Goal: Information Seeking & Learning: Understand process/instructions

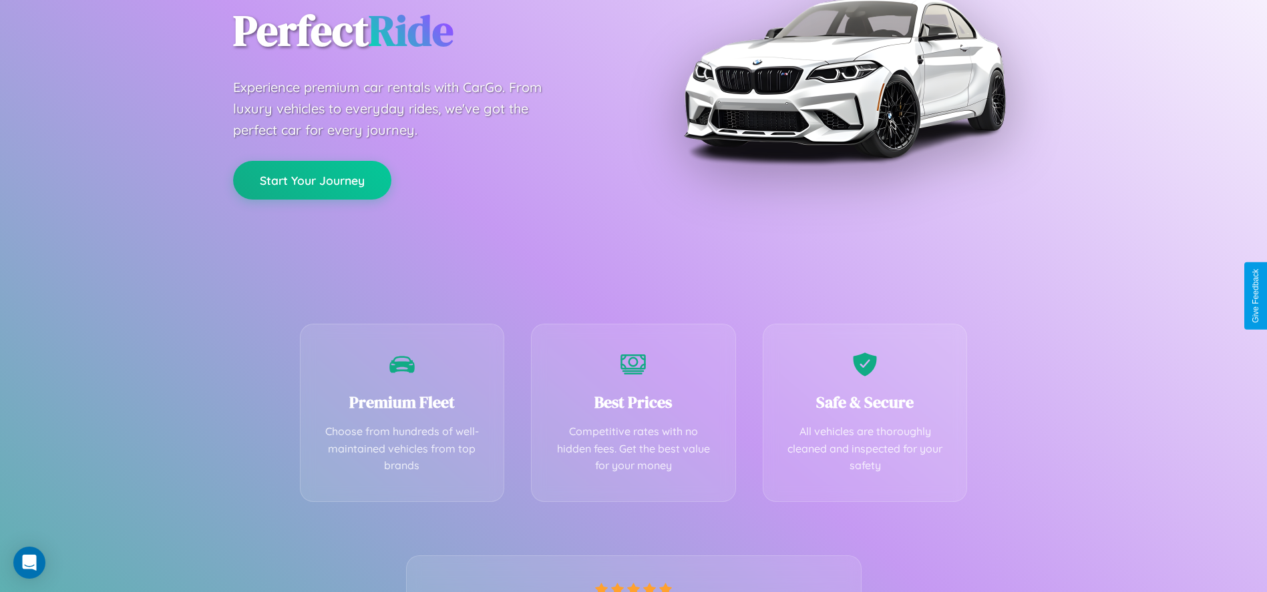
scroll to position [274, 0]
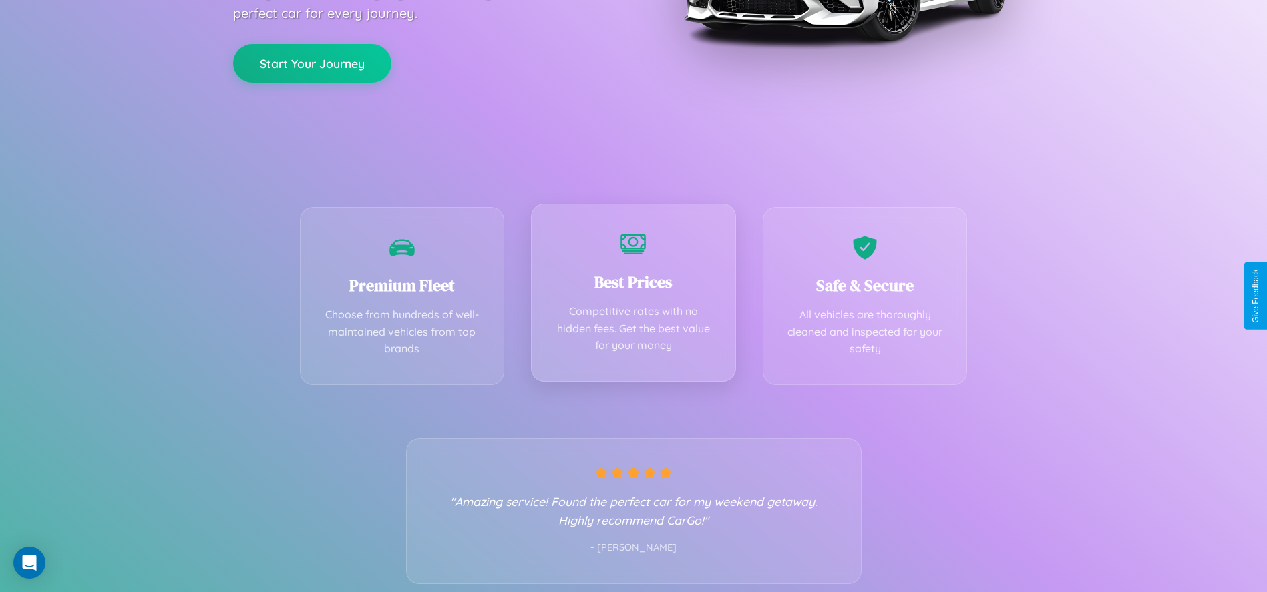
click at [633, 296] on div "Best Prices Competitive rates with no hidden fees. Get the best value for your …" at bounding box center [633, 293] width 205 height 178
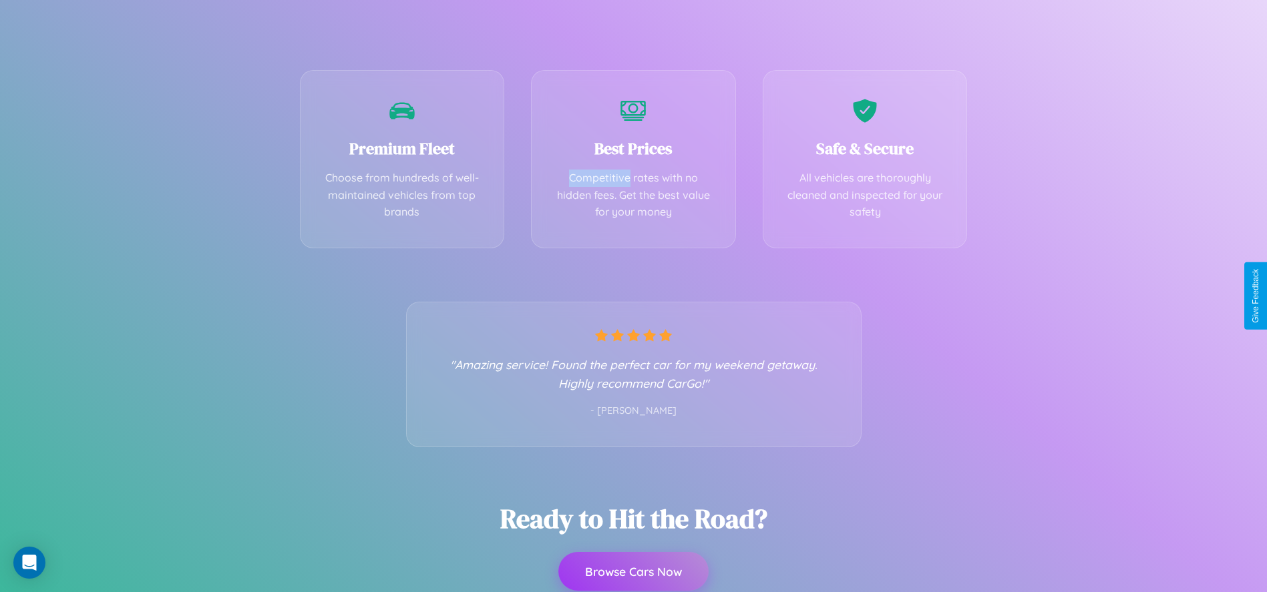
click at [633, 572] on button "Browse Cars Now" at bounding box center [633, 571] width 150 height 39
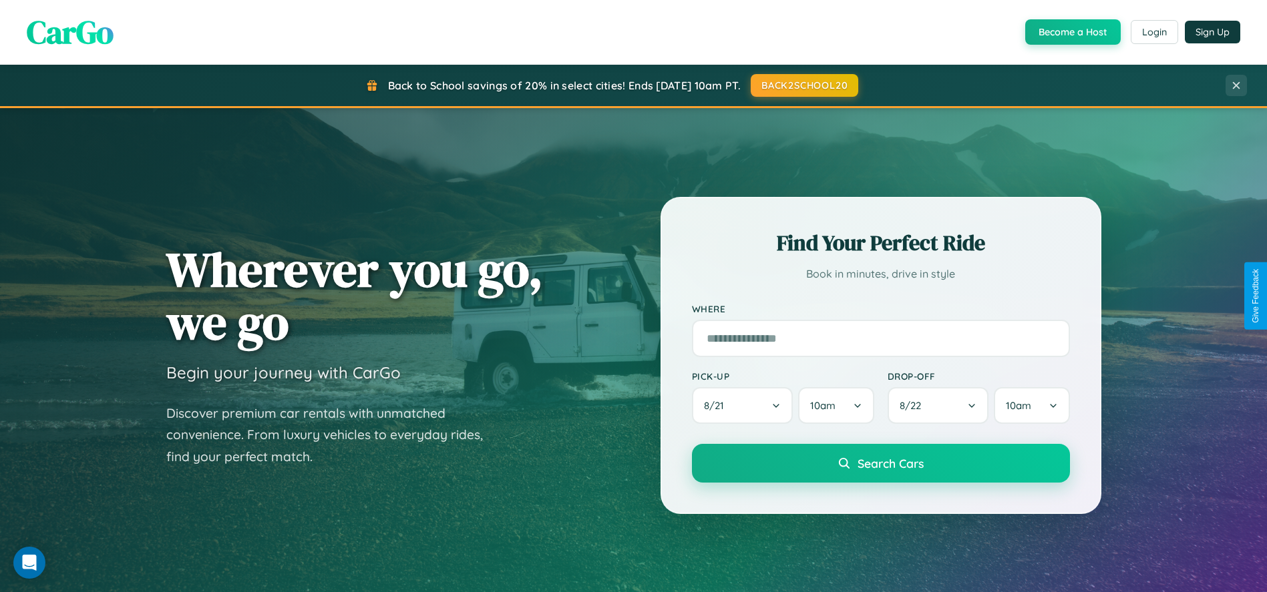
scroll to position [2565, 0]
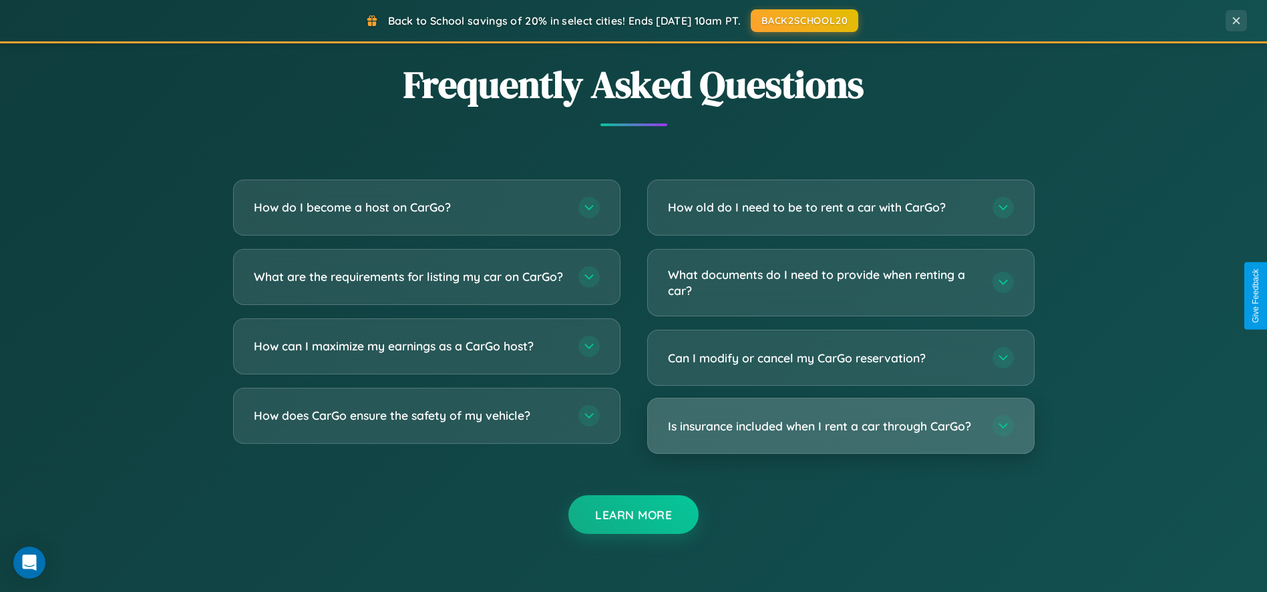
click at [840, 426] on h3 "Is insurance included when I rent a car through CarGo?" at bounding box center [823, 426] width 311 height 17
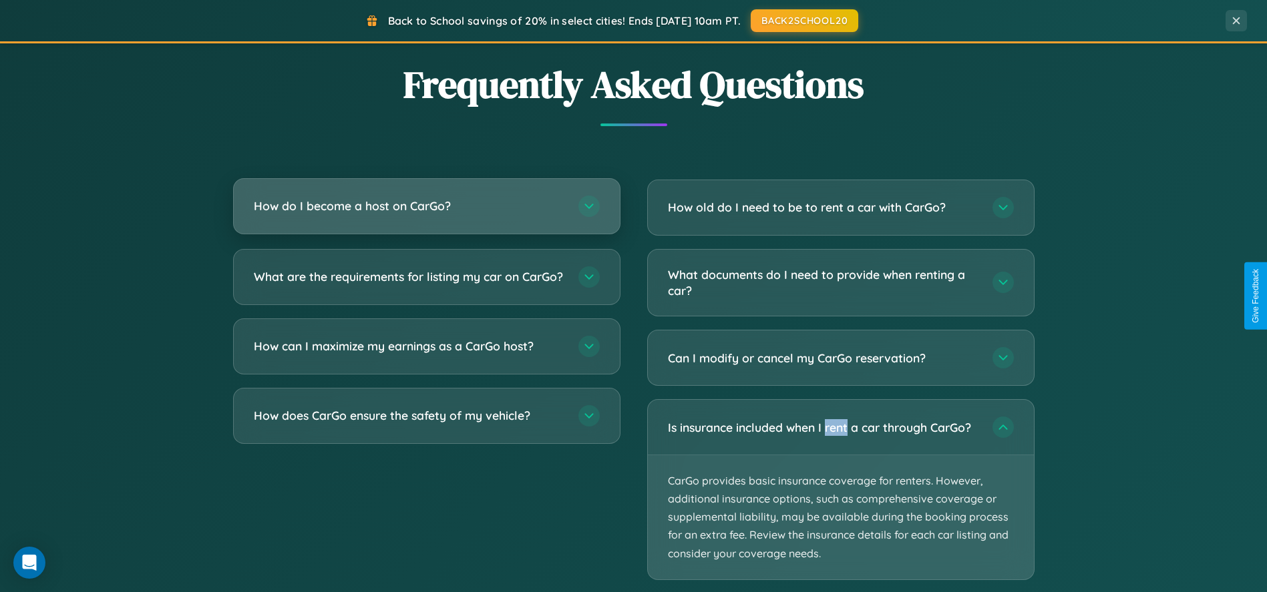
click at [426, 207] on h3 "How do I become a host on CarGo?" at bounding box center [409, 206] width 311 height 17
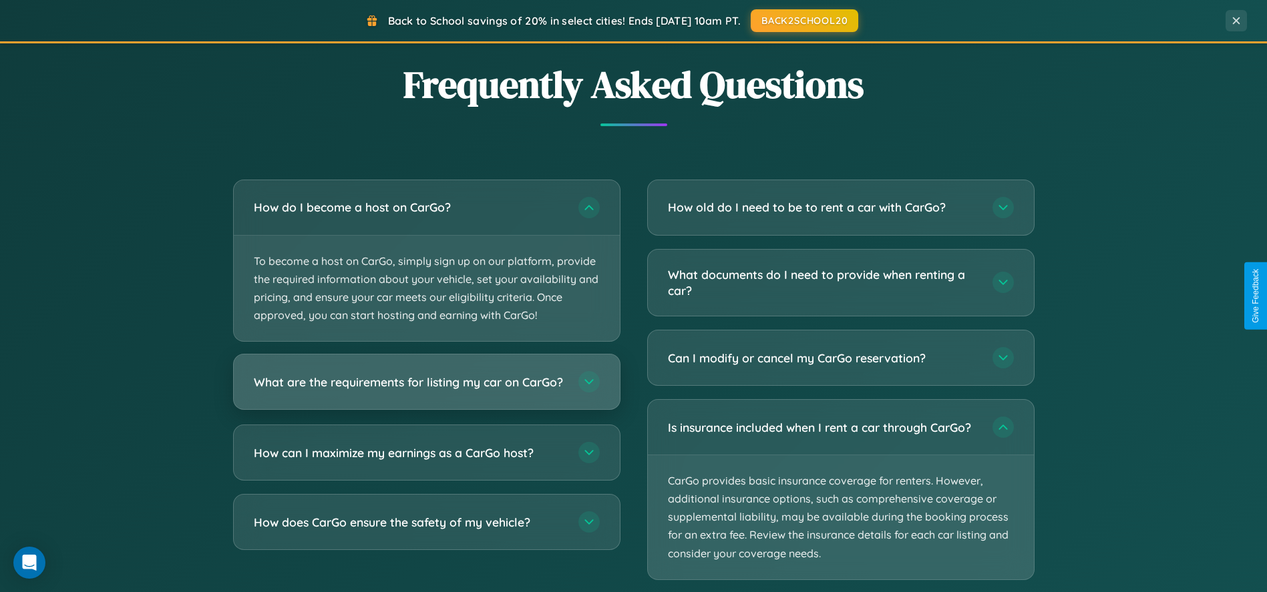
click at [426, 389] on h3 "What are the requirements for listing my car on CarGo?" at bounding box center [409, 382] width 311 height 17
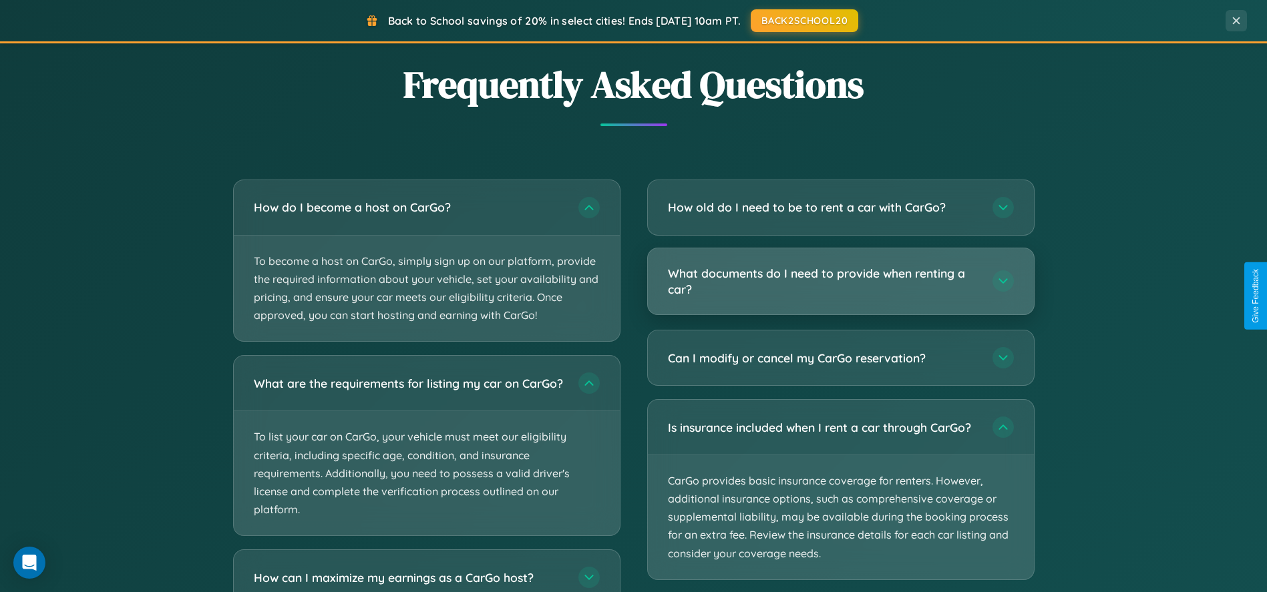
click at [840, 282] on h3 "What documents do I need to provide when renting a car?" at bounding box center [823, 281] width 311 height 33
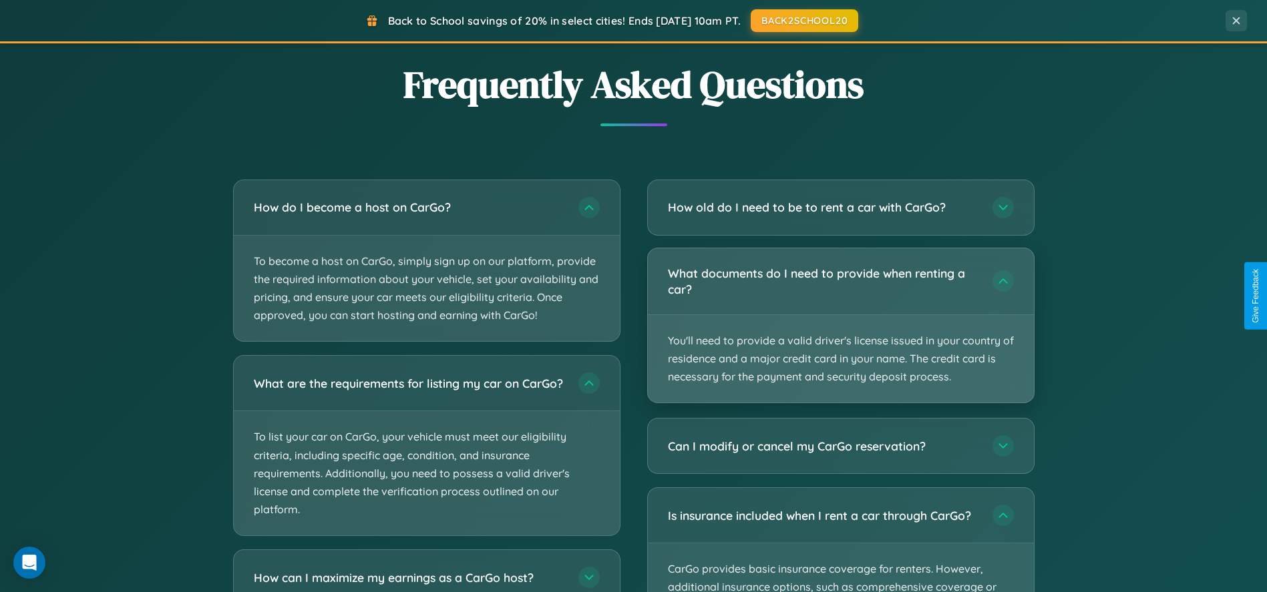
click at [840, 325] on p "You'll need to provide a valid driver's license issued in your country of resid…" at bounding box center [841, 359] width 386 height 88
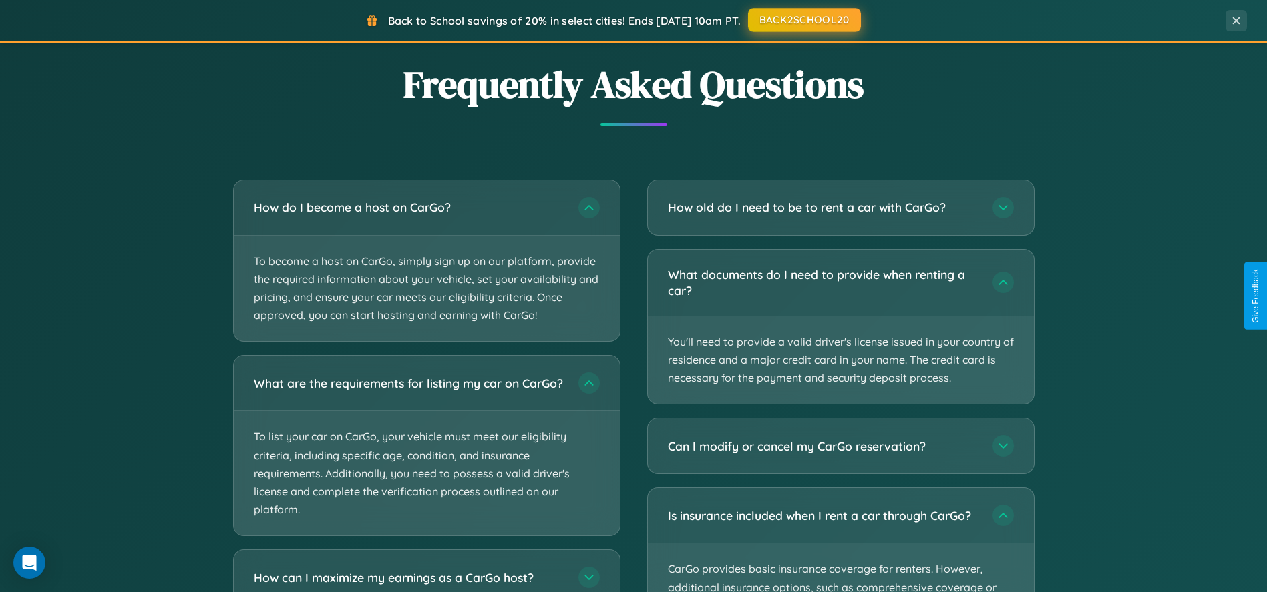
click at [803, 21] on button "BACK2SCHOOL20" at bounding box center [804, 20] width 113 height 24
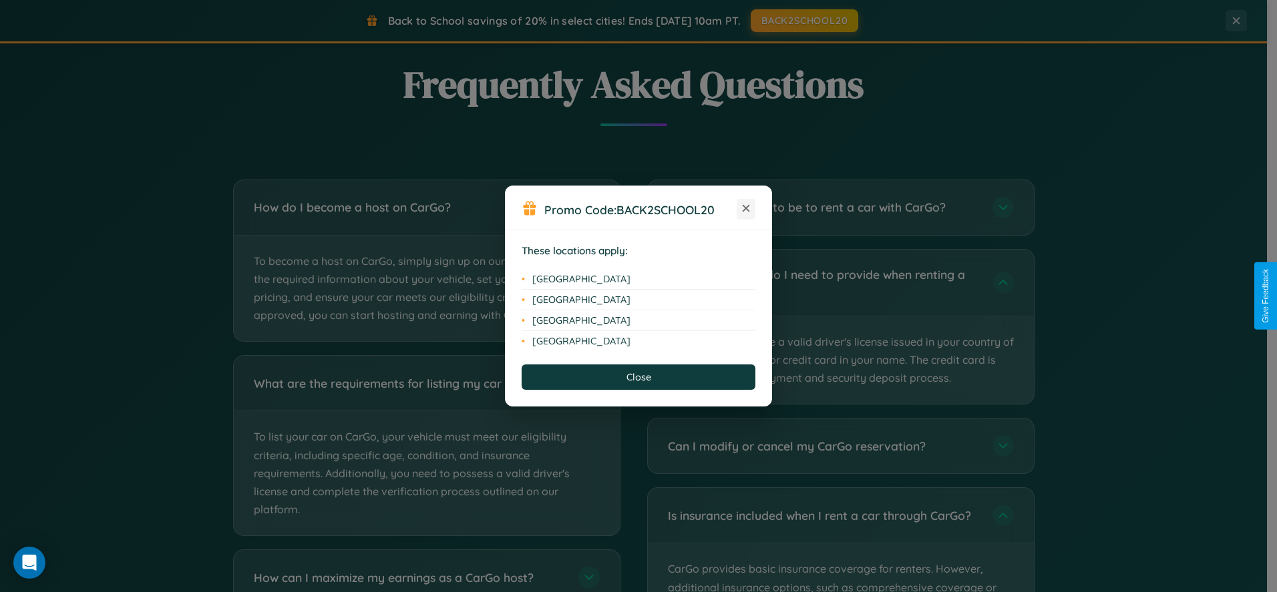
click at [746, 209] on icon at bounding box center [745, 208] width 7 height 7
